Goal: Task Accomplishment & Management: Manage account settings

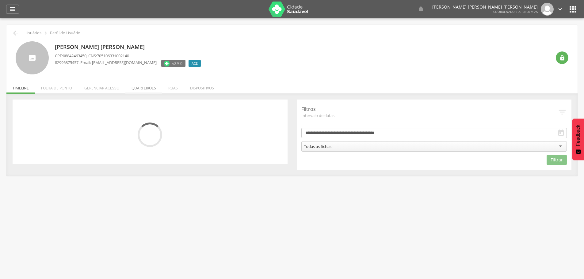
click at [137, 87] on li "Quarteirões" at bounding box center [143, 86] width 37 height 14
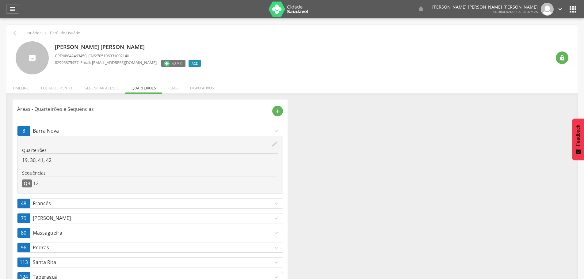
scroll to position [20, 0]
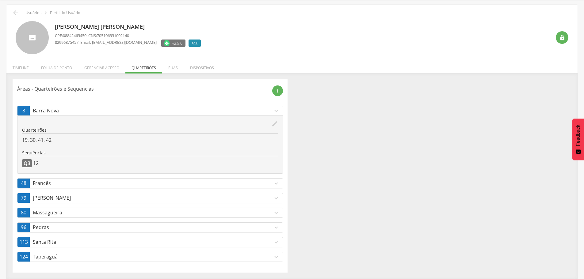
click at [84, 244] on p "Santa Rita" at bounding box center [153, 242] width 240 height 7
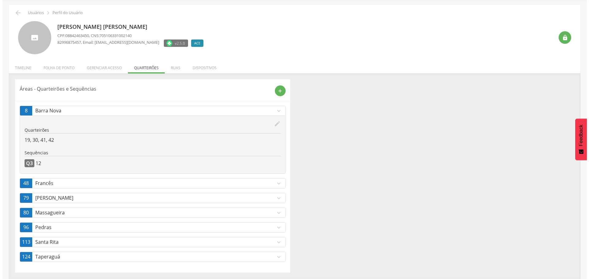
scroll to position [18, 0]
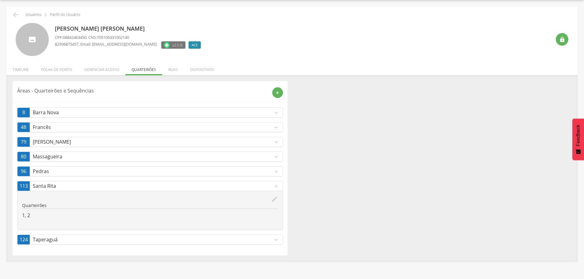
click at [276, 199] on icon "edit" at bounding box center [274, 199] width 7 height 7
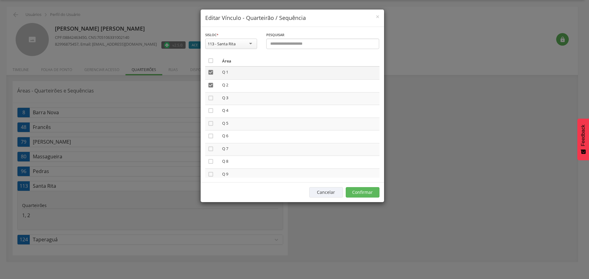
click at [212, 72] on icon "" at bounding box center [211, 72] width 6 height 6
click at [214, 88] on td "" at bounding box center [212, 85] width 14 height 13
click at [214, 85] on td "" at bounding box center [212, 85] width 14 height 13
click at [210, 86] on icon "" at bounding box center [211, 85] width 6 height 6
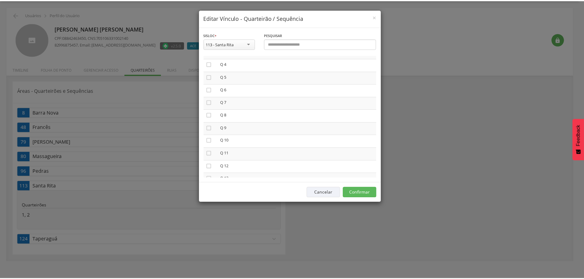
scroll to position [86, 0]
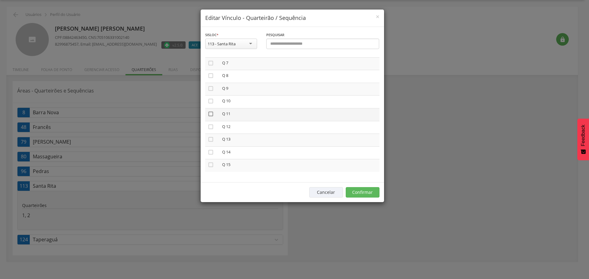
click at [208, 112] on icon "" at bounding box center [211, 114] width 6 height 6
click at [376, 191] on button "Confirmar" at bounding box center [363, 192] width 34 height 10
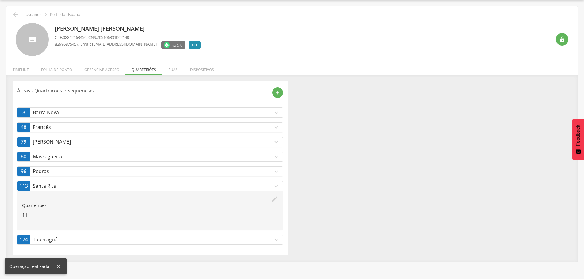
click at [275, 184] on icon "expand_more" at bounding box center [276, 186] width 7 height 7
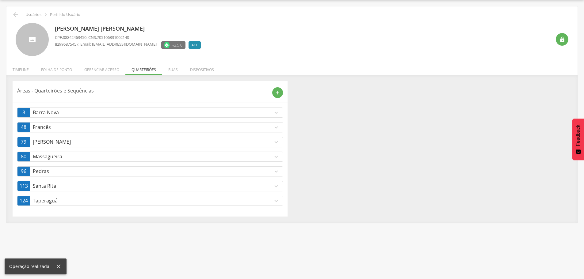
click at [274, 183] on icon "expand_more" at bounding box center [276, 186] width 7 height 7
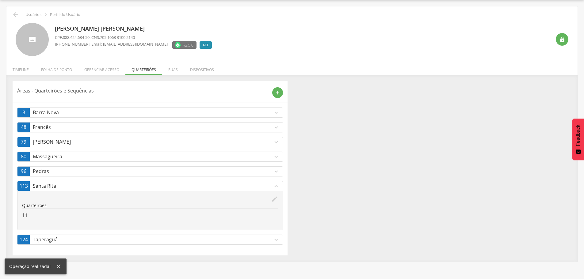
click at [274, 183] on icon "expand_less" at bounding box center [276, 186] width 7 height 7
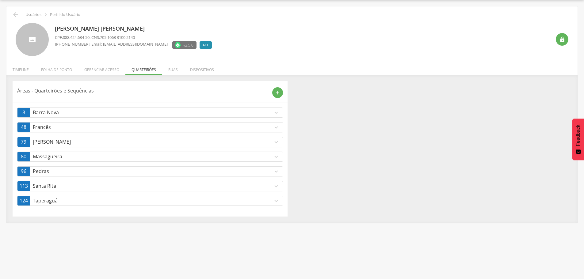
scroll to position [0, 0]
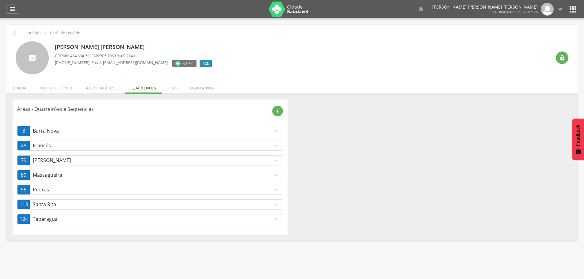
click at [561, 10] on icon "" at bounding box center [560, 9] width 7 height 7
click at [518, 38] on link "Sair" at bounding box center [539, 36] width 48 height 8
